Goal: Transaction & Acquisition: Download file/media

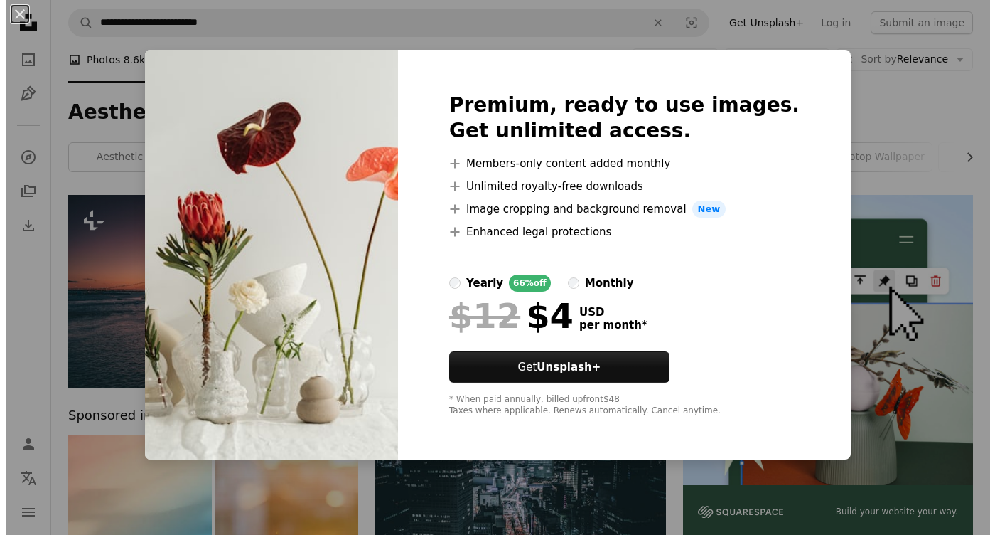
scroll to position [853, 0]
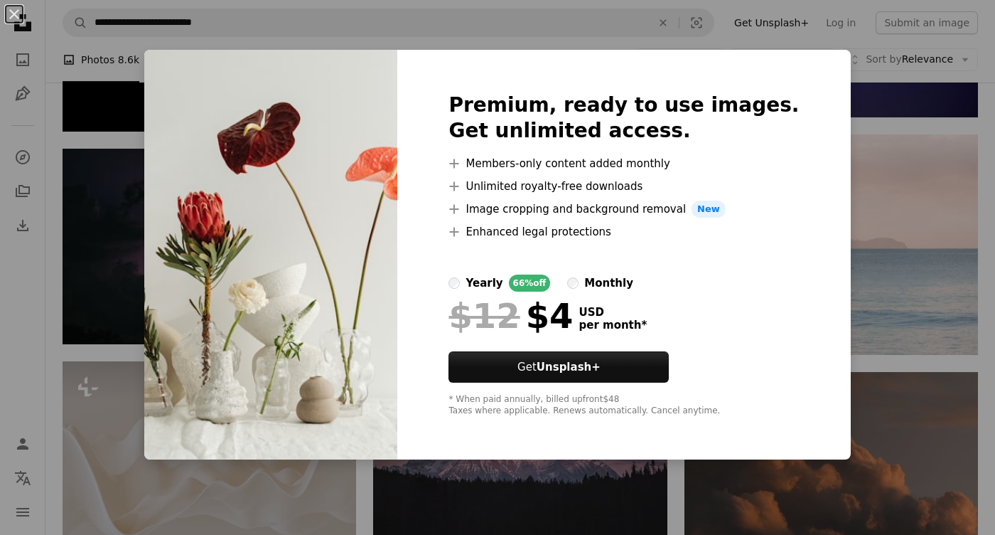
click at [28, 218] on div "An X shape Premium, ready to use images. Get unlimited access. A plus sign Memb…" at bounding box center [497, 267] width 995 height 535
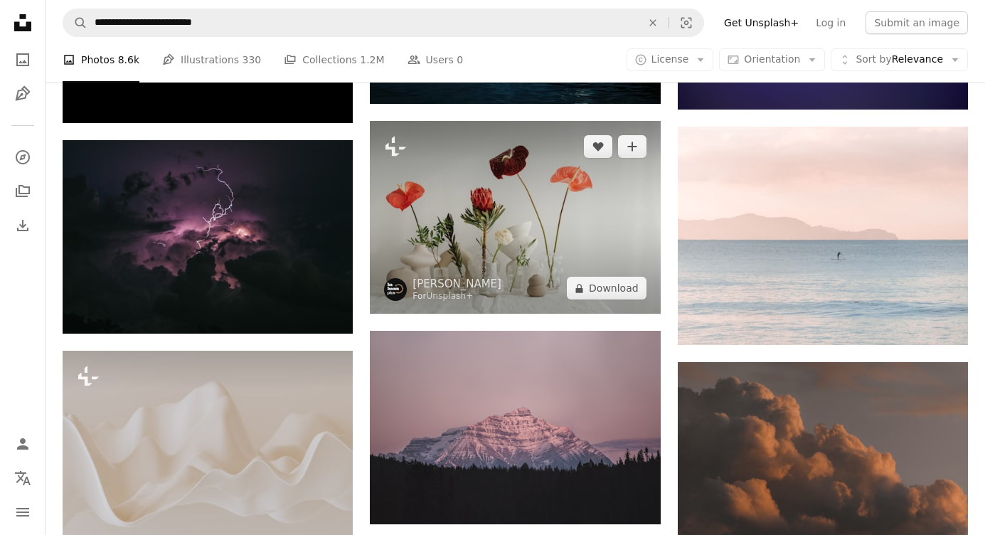
click at [476, 228] on img at bounding box center [515, 217] width 290 height 193
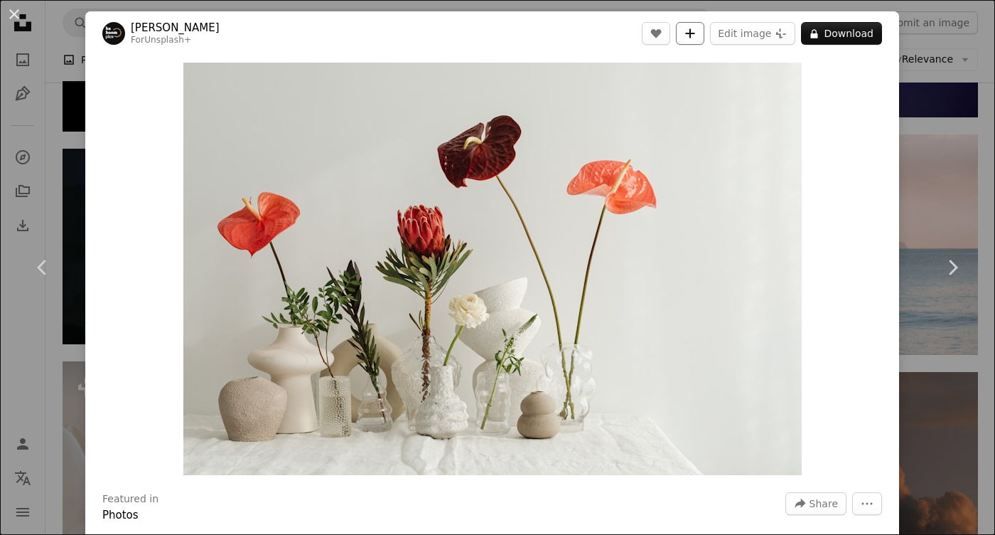
click at [690, 26] on button "A plus sign" at bounding box center [690, 33] width 28 height 23
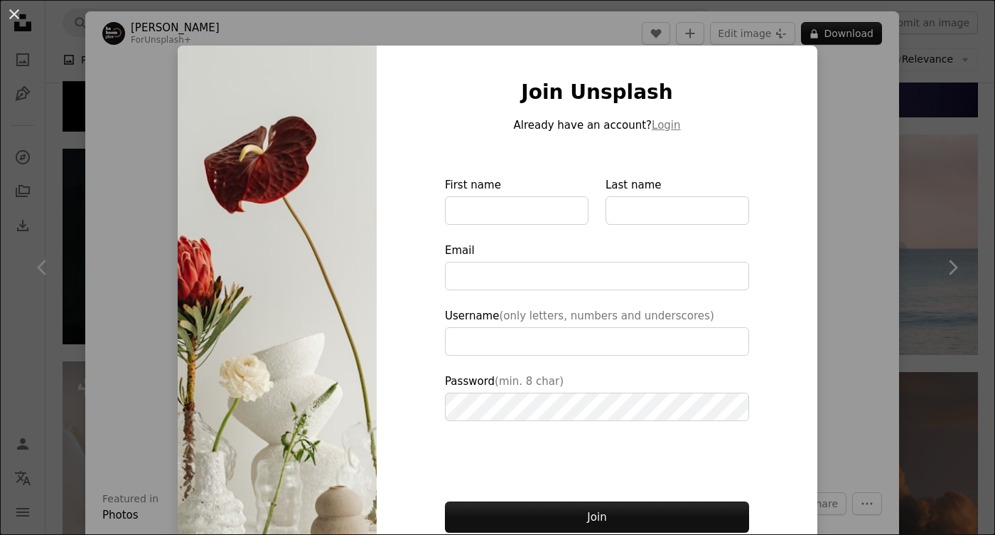
click at [929, 206] on div "An X shape Join Unsplash Already have an account? Login First name Last name Em…" at bounding box center [497, 267] width 995 height 535
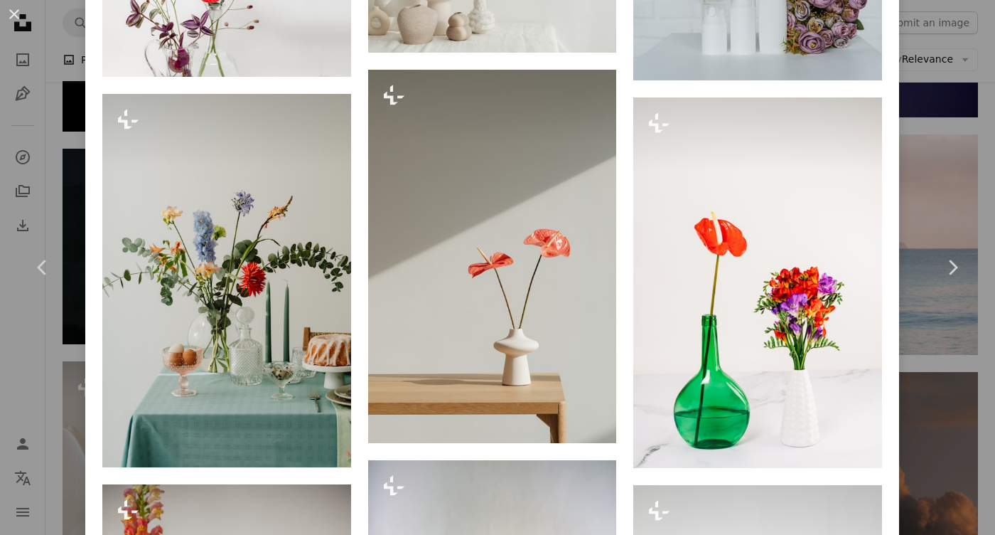
scroll to position [2133, 0]
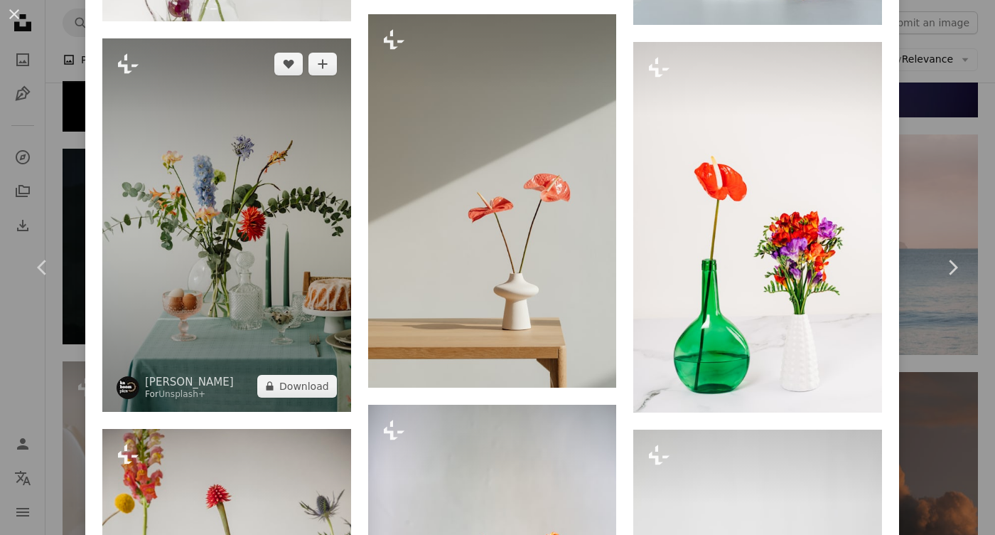
click at [166, 129] on img at bounding box center [226, 224] width 249 height 373
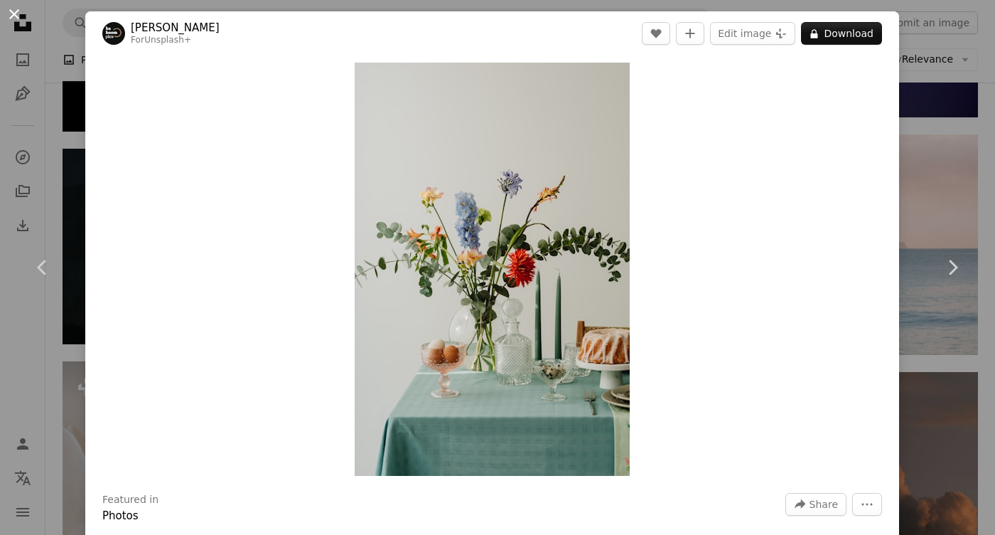
click at [13, 14] on button "An X shape" at bounding box center [14, 14] width 17 height 17
